Goal: Find specific page/section

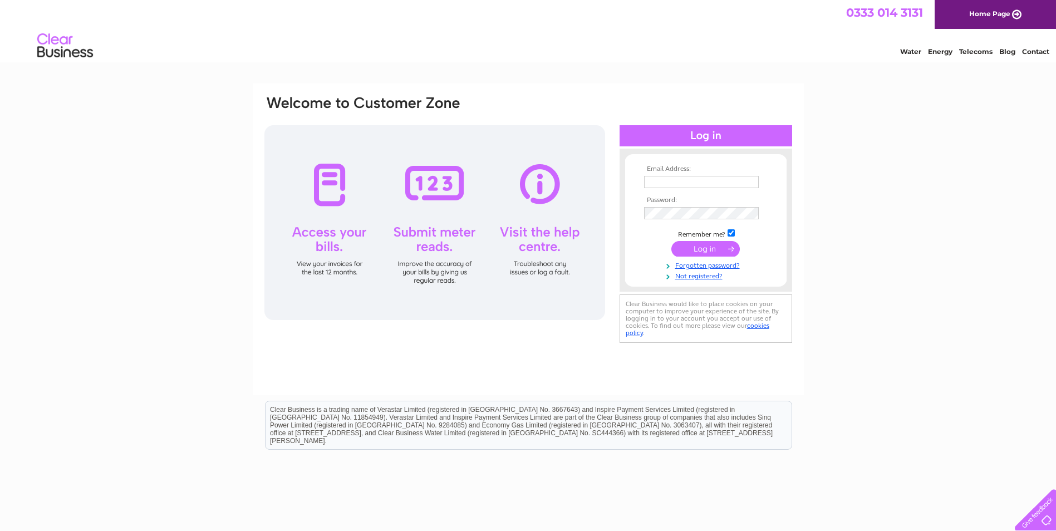
type input "[EMAIL_ADDRESS][US_STATE][DOMAIN_NAME]"
click at [698, 244] on input "submit" at bounding box center [705, 249] width 68 height 16
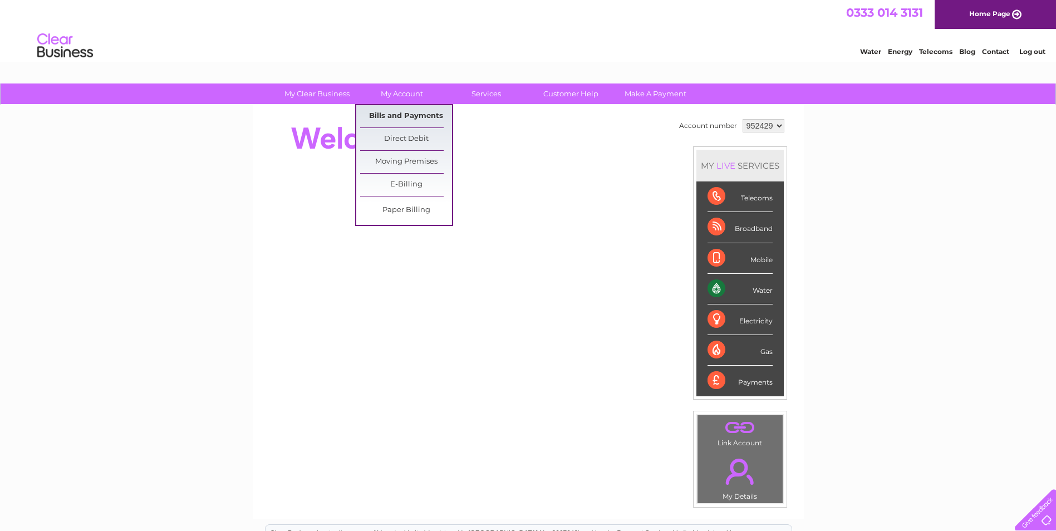
click at [392, 109] on link "Bills and Payments" at bounding box center [406, 116] width 92 height 22
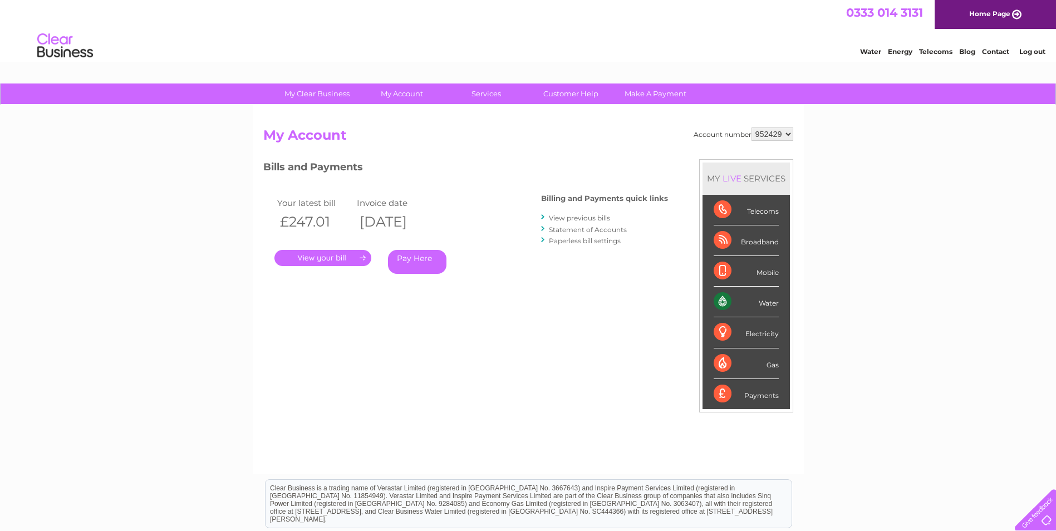
click at [585, 218] on link "View previous bills" at bounding box center [579, 218] width 61 height 8
